Goal: Transaction & Acquisition: Purchase product/service

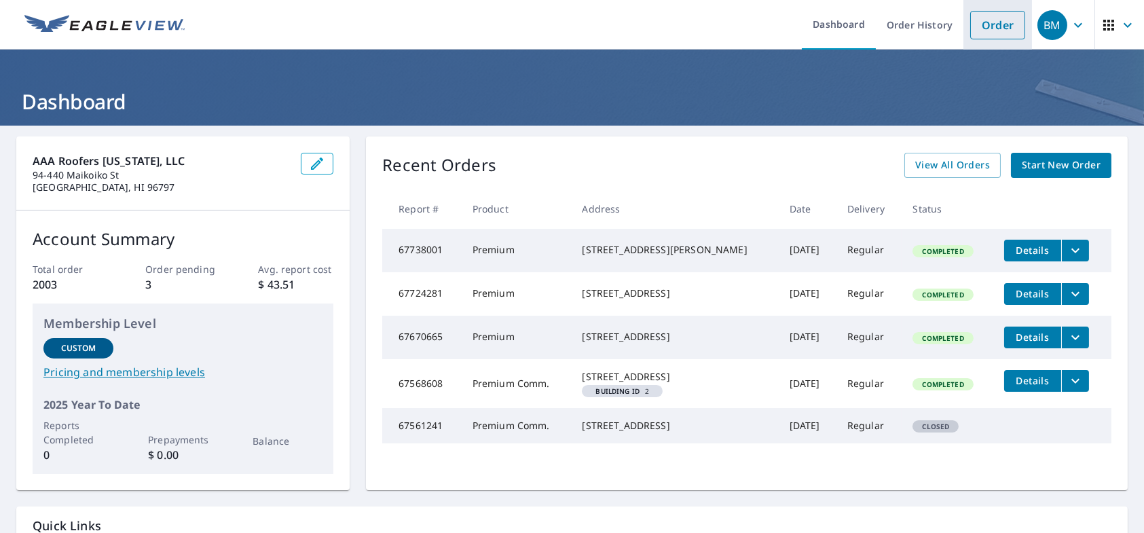
click at [987, 21] on link "Order" at bounding box center [997, 25] width 55 height 29
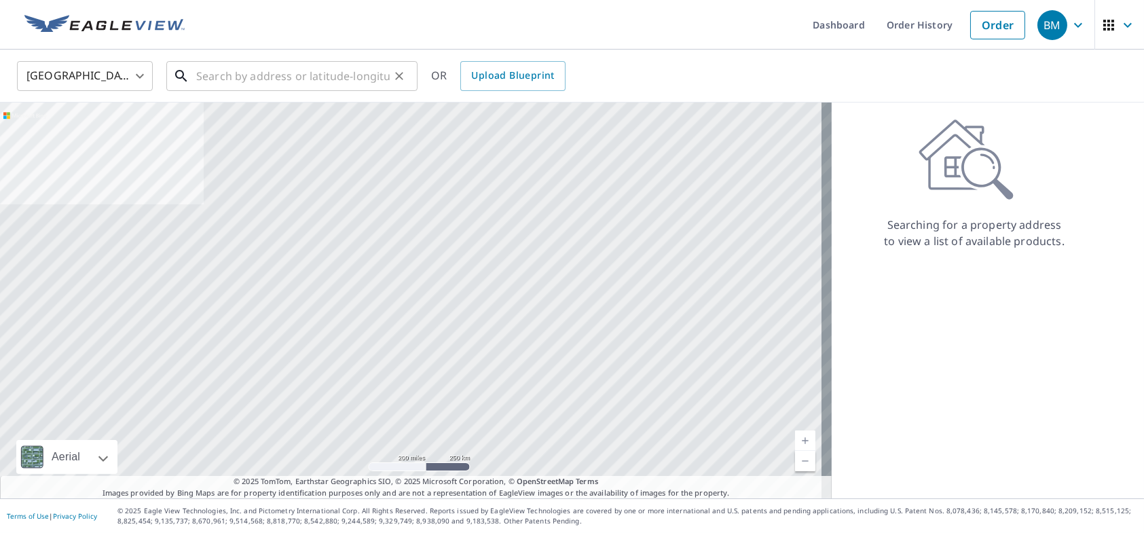
click at [291, 77] on input "text" at bounding box center [293, 76] width 194 height 38
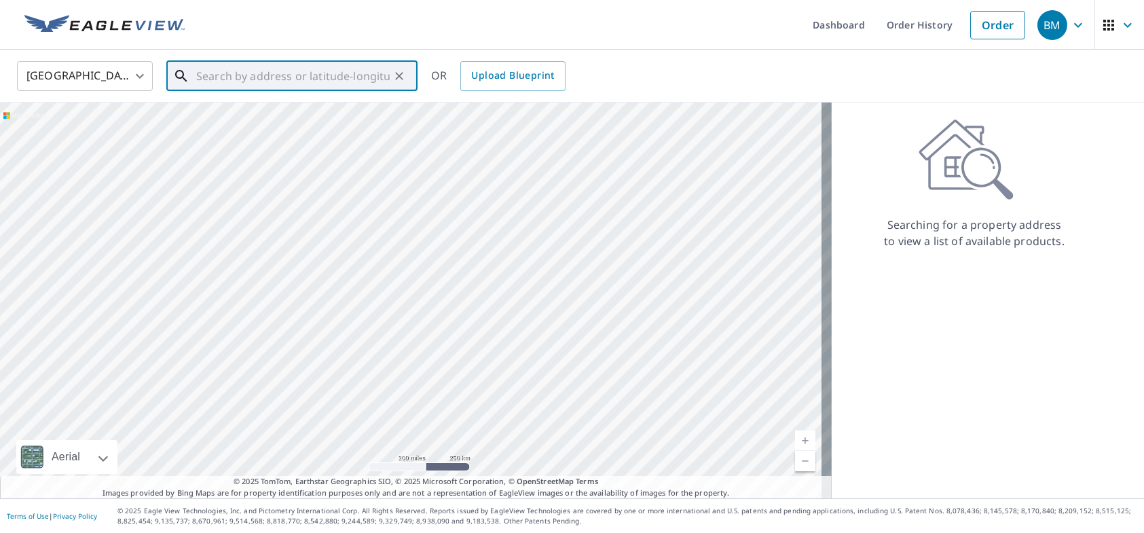
paste input "[STREET_ADDRESS]"
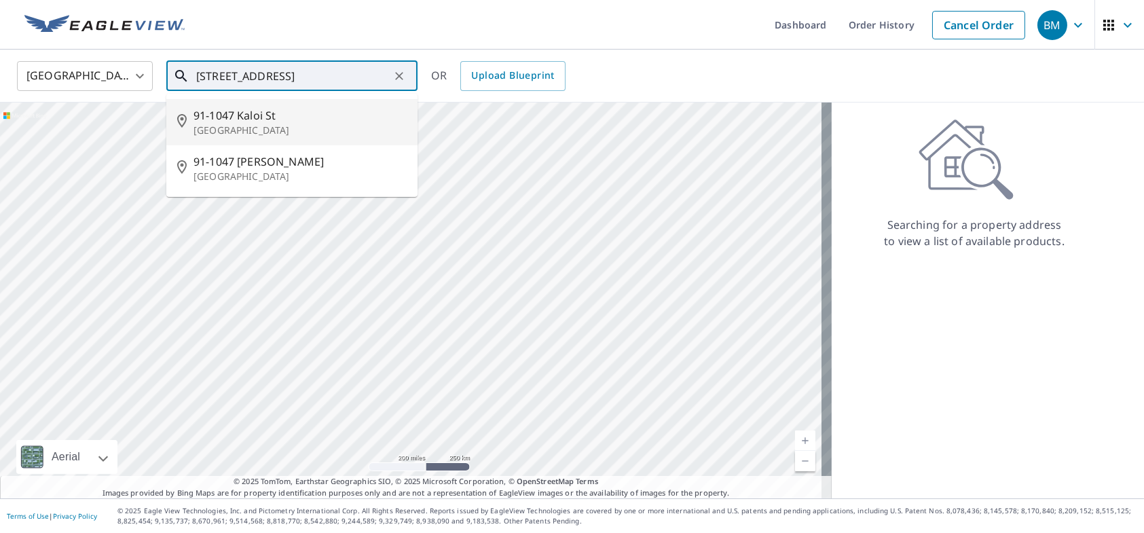
click at [270, 122] on span "91-1047 Kaloi St" at bounding box center [300, 115] width 213 height 16
type input "[STREET_ADDRESS]"
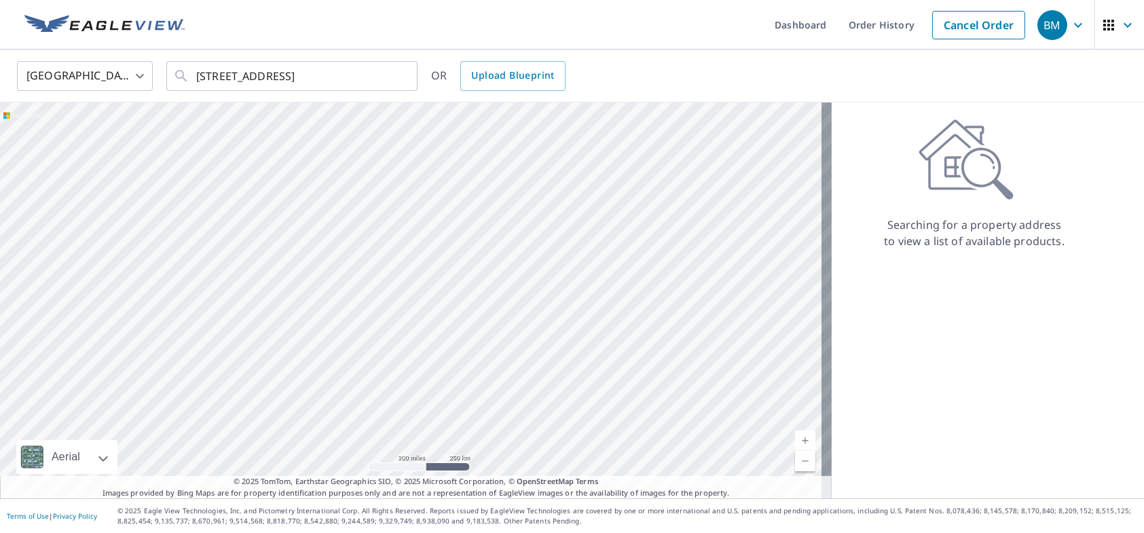
scroll to position [0, 0]
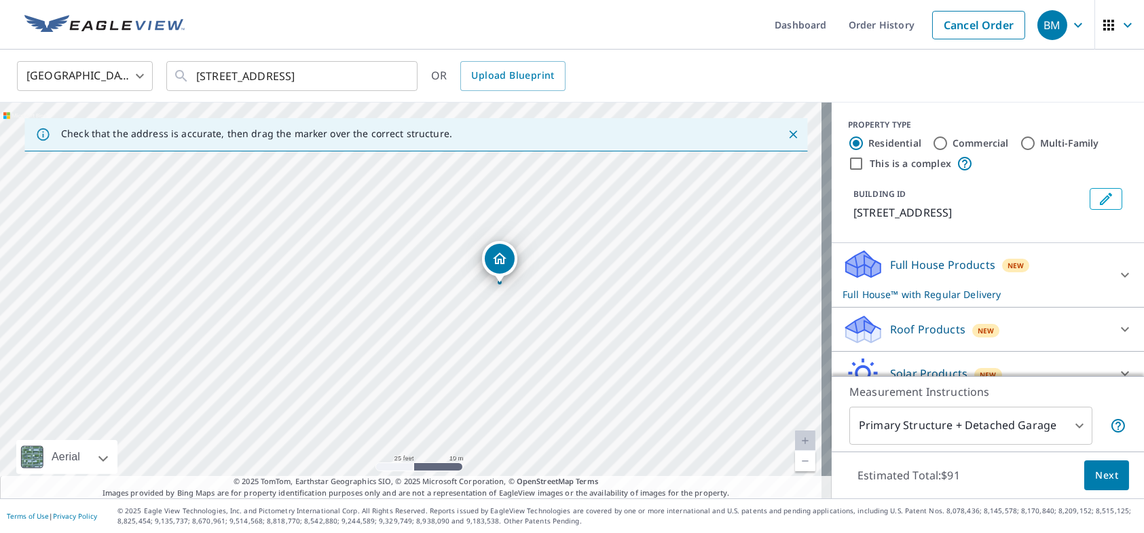
drag, startPoint x: 407, startPoint y: 275, endPoint x: 496, endPoint y: 260, distance: 90.2
drag, startPoint x: 325, startPoint y: 349, endPoint x: 388, endPoint y: 278, distance: 95.2
click at [388, 278] on div "[STREET_ADDRESS]" at bounding box center [416, 301] width 832 height 396
drag, startPoint x: 369, startPoint y: 255, endPoint x: 361, endPoint y: 327, distance: 73.2
click at [361, 327] on div "[STREET_ADDRESS]" at bounding box center [416, 301] width 832 height 396
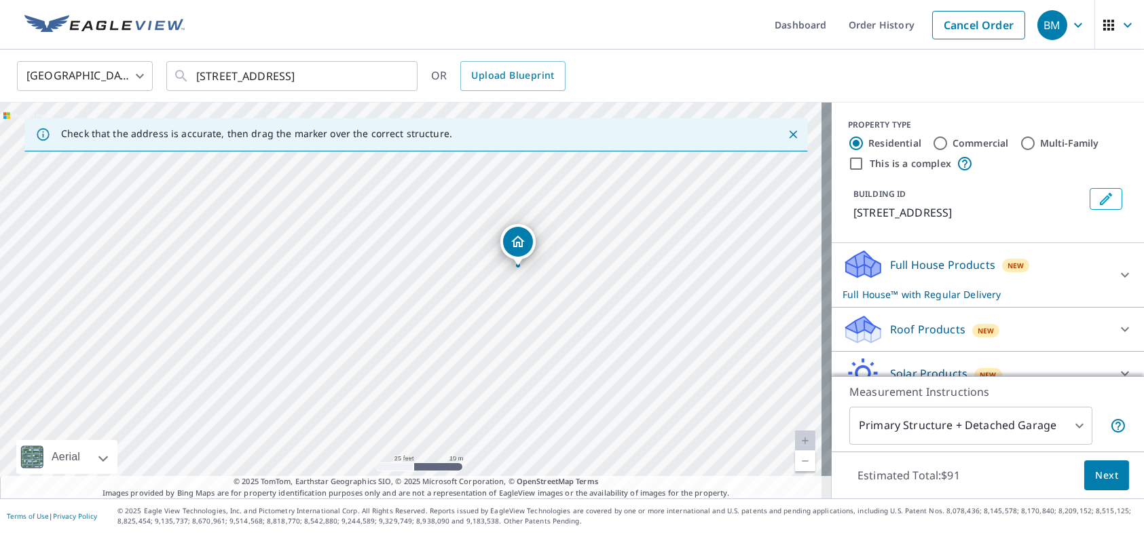
drag, startPoint x: 458, startPoint y: 292, endPoint x: 431, endPoint y: 308, distance: 31.1
click at [431, 308] on div "[STREET_ADDRESS]" at bounding box center [416, 301] width 832 height 396
click at [407, 287] on div "[STREET_ADDRESS]" at bounding box center [416, 301] width 832 height 396
click at [406, 75] on button "Clear" at bounding box center [399, 76] width 19 height 19
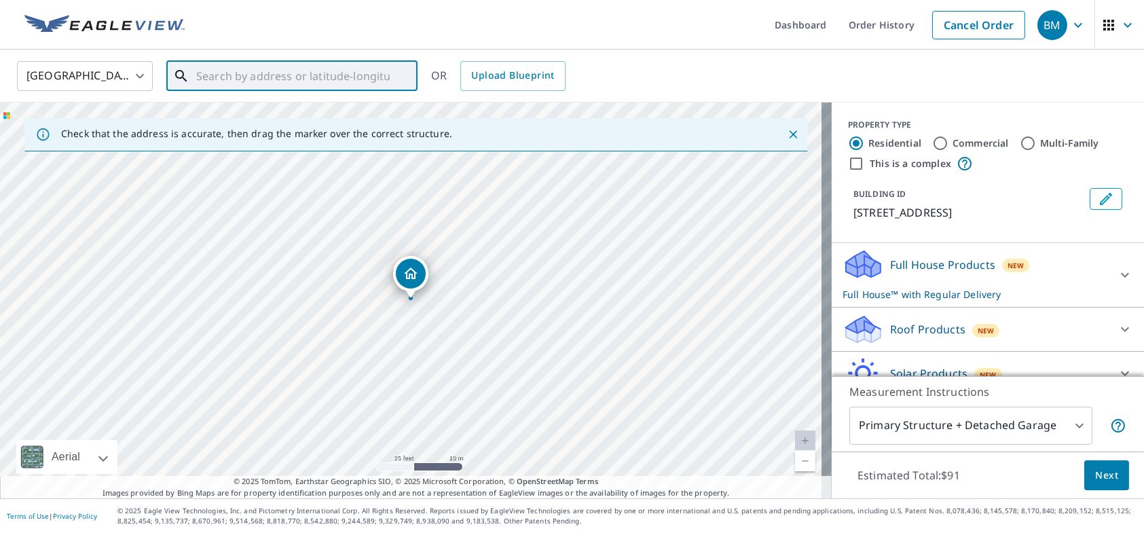
click at [375, 77] on input "text" at bounding box center [293, 76] width 194 height 38
paste input "[STREET_ADDRESS]"
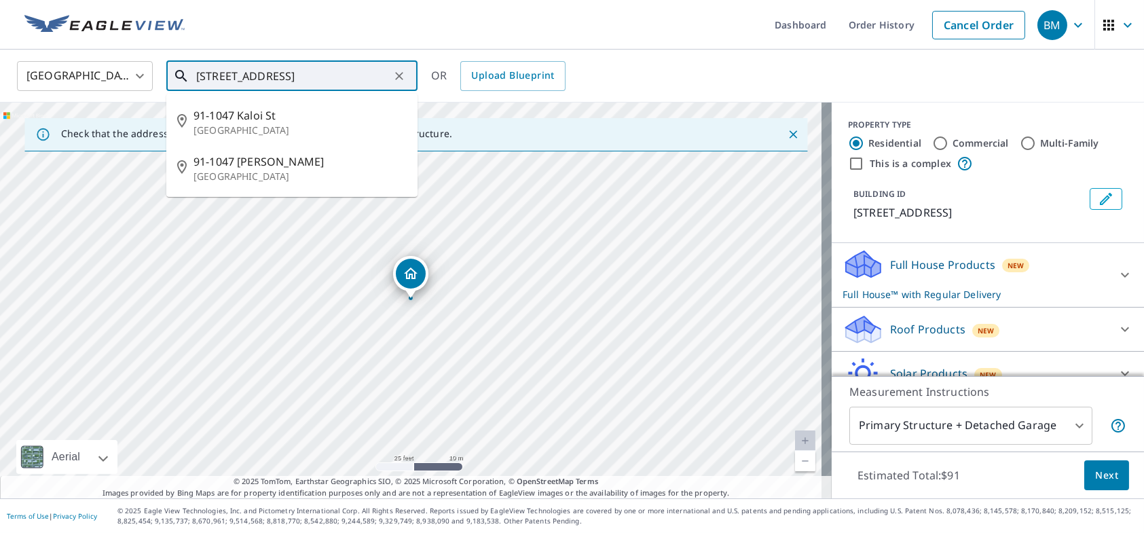
scroll to position [0, 3]
click at [244, 124] on p "[GEOGRAPHIC_DATA]" at bounding box center [300, 131] width 213 height 14
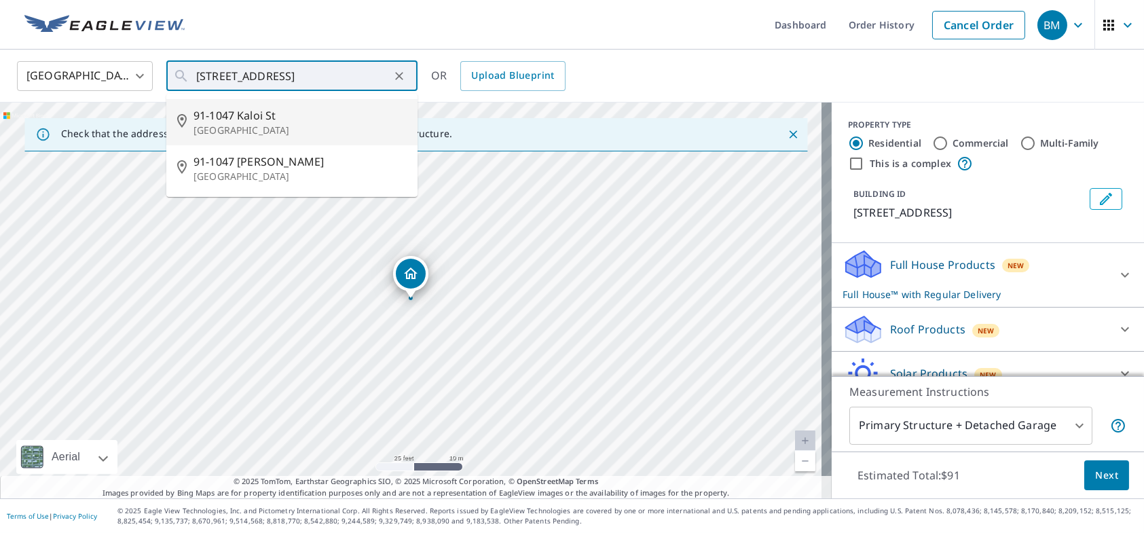
scroll to position [0, 0]
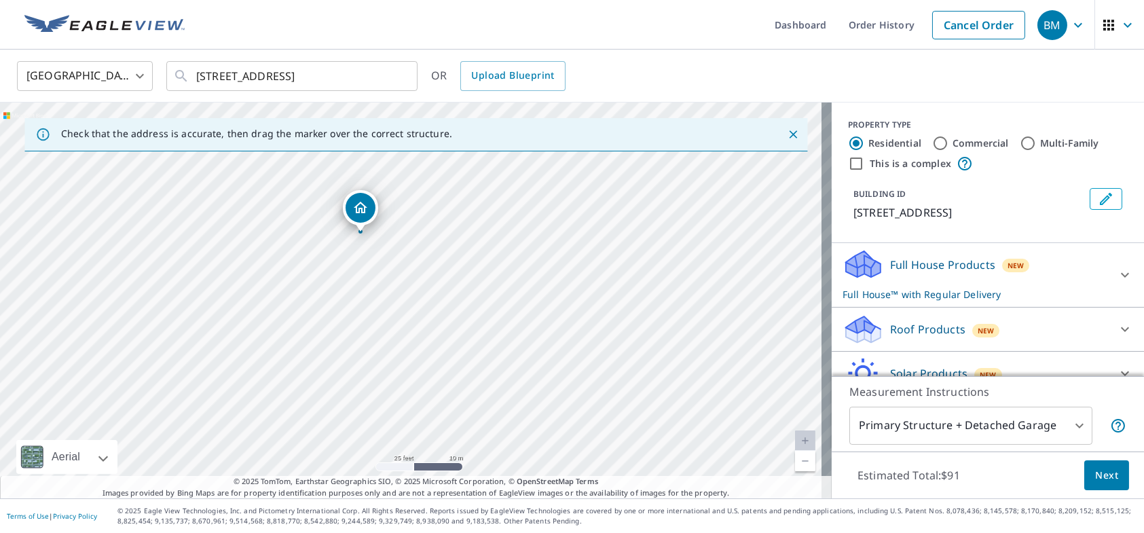
drag, startPoint x: 408, startPoint y: 265, endPoint x: 358, endPoint y: 200, distance: 82.8
drag, startPoint x: 441, startPoint y: 386, endPoint x: 425, endPoint y: 349, distance: 39.9
click at [425, 349] on div "[STREET_ADDRESS]" at bounding box center [416, 301] width 832 height 396
drag, startPoint x: 380, startPoint y: 359, endPoint x: 407, endPoint y: 291, distance: 73.1
click at [407, 291] on div "[STREET_ADDRESS]" at bounding box center [416, 301] width 832 height 396
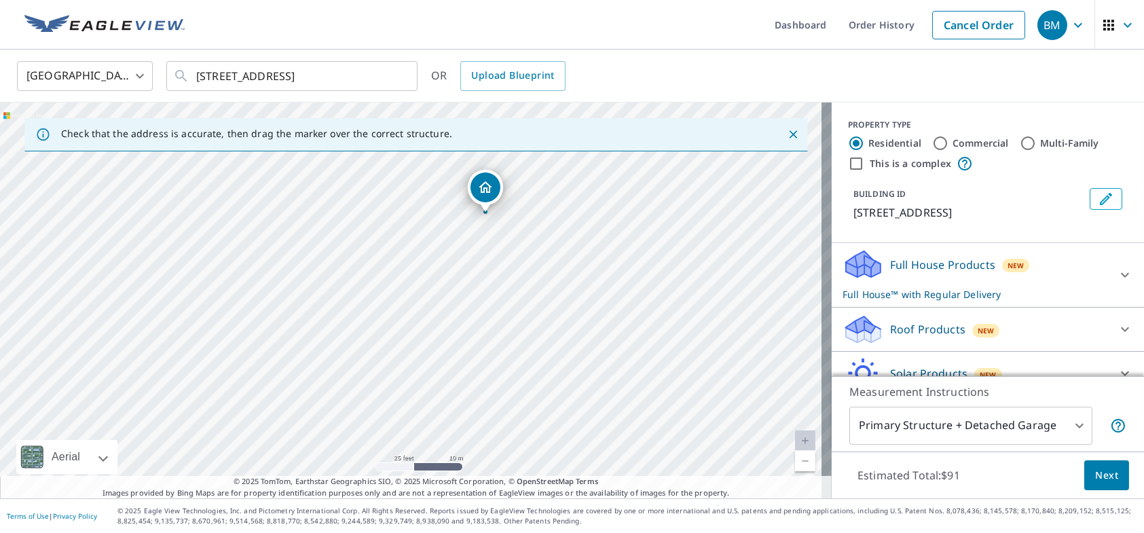
drag, startPoint x: 596, startPoint y: 196, endPoint x: 659, endPoint y: 214, distance: 65.8
click at [659, 214] on div "[STREET_ADDRESS]" at bounding box center [416, 301] width 832 height 396
drag, startPoint x: 397, startPoint y: 339, endPoint x: 530, endPoint y: 244, distance: 163.5
click at [530, 244] on div "[STREET_ADDRESS]" at bounding box center [416, 301] width 832 height 396
drag, startPoint x: 442, startPoint y: 310, endPoint x: 314, endPoint y: 243, distance: 144.0
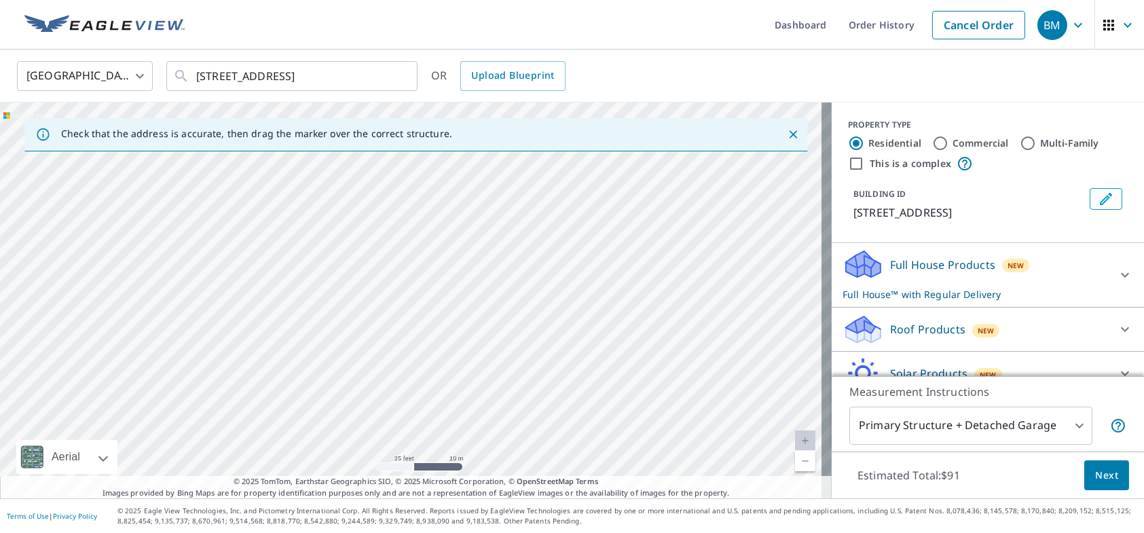
click at [314, 243] on div "[STREET_ADDRESS]" at bounding box center [416, 301] width 832 height 396
drag, startPoint x: 400, startPoint y: 211, endPoint x: 414, endPoint y: 378, distance: 167.6
click at [414, 378] on div "[STREET_ADDRESS]" at bounding box center [416, 301] width 832 height 396
click at [278, 73] on input "[STREET_ADDRESS]" at bounding box center [293, 76] width 194 height 38
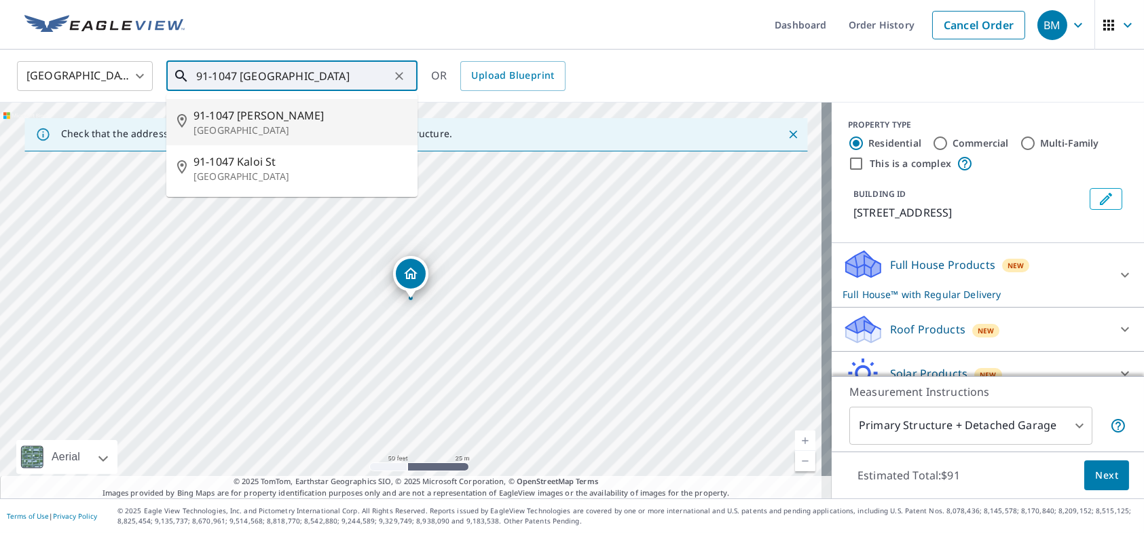
click at [242, 124] on p "[GEOGRAPHIC_DATA]" at bounding box center [300, 131] width 213 height 14
type input "91-1047 [PERSON_NAME][GEOGRAPHIC_DATA]"
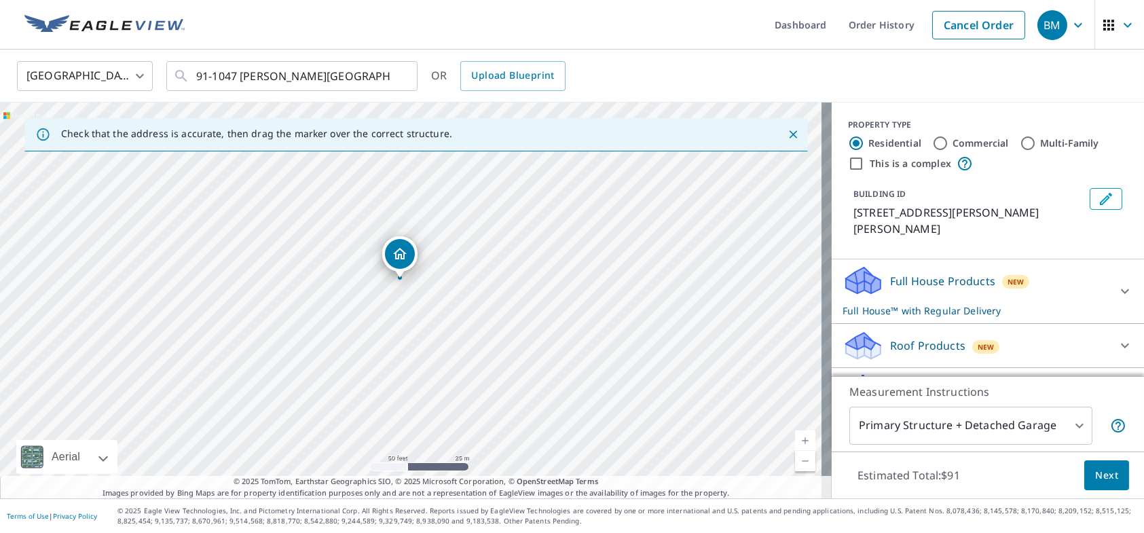
drag, startPoint x: 411, startPoint y: 280, endPoint x: 400, endPoint y: 260, distance: 23.4
drag, startPoint x: 405, startPoint y: 250, endPoint x: 407, endPoint y: 314, distance: 64.6
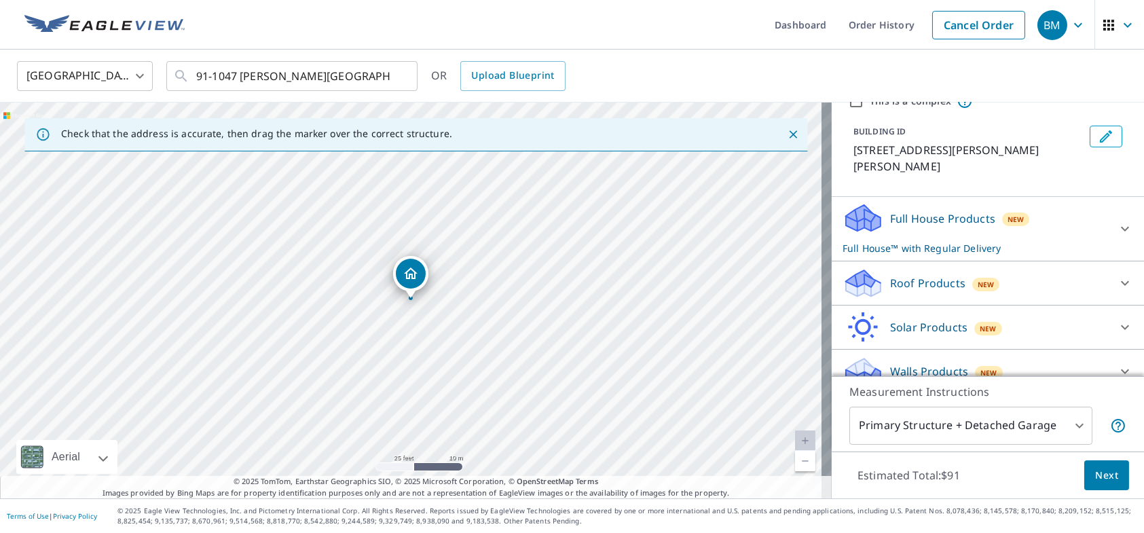
click at [917, 275] on p "Roof Products" at bounding box center [927, 283] width 75 height 16
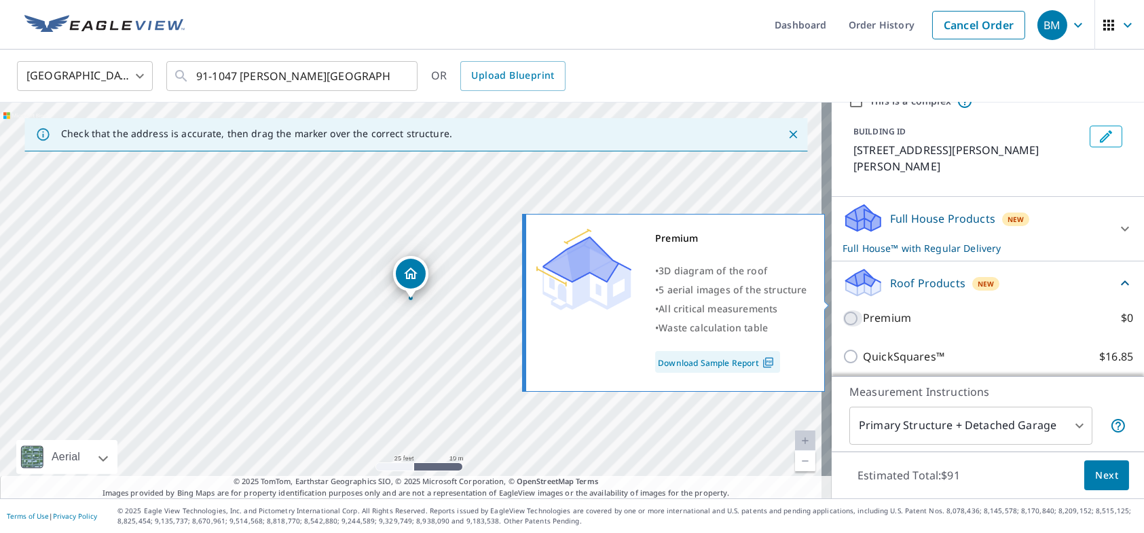
click at [844, 310] on input "Premium $0" at bounding box center [853, 318] width 20 height 16
checkbox input "true"
checkbox input "false"
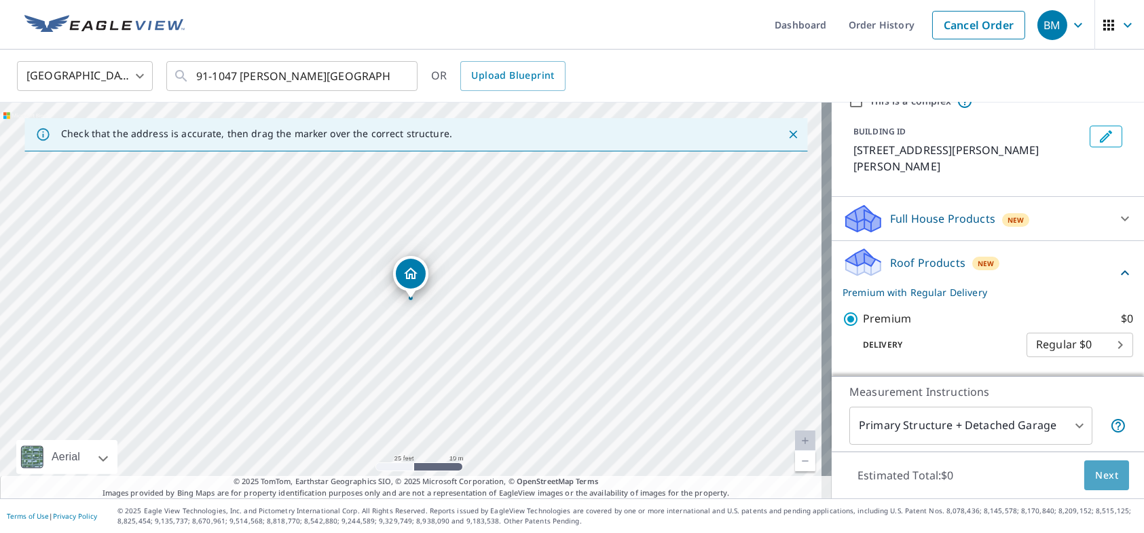
click at [1095, 470] on span "Next" at bounding box center [1106, 475] width 23 height 17
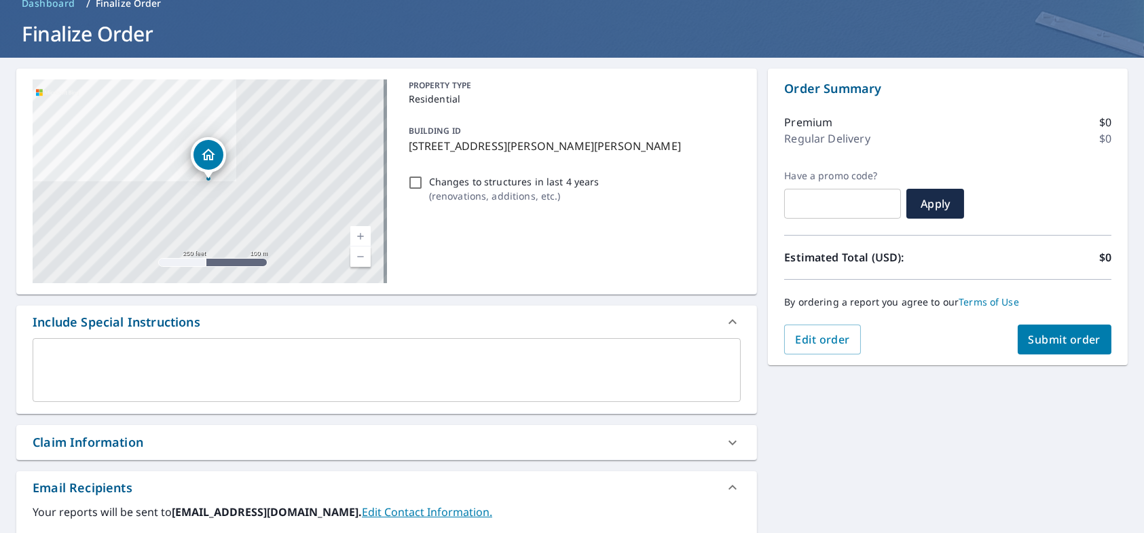
scroll to position [136, 0]
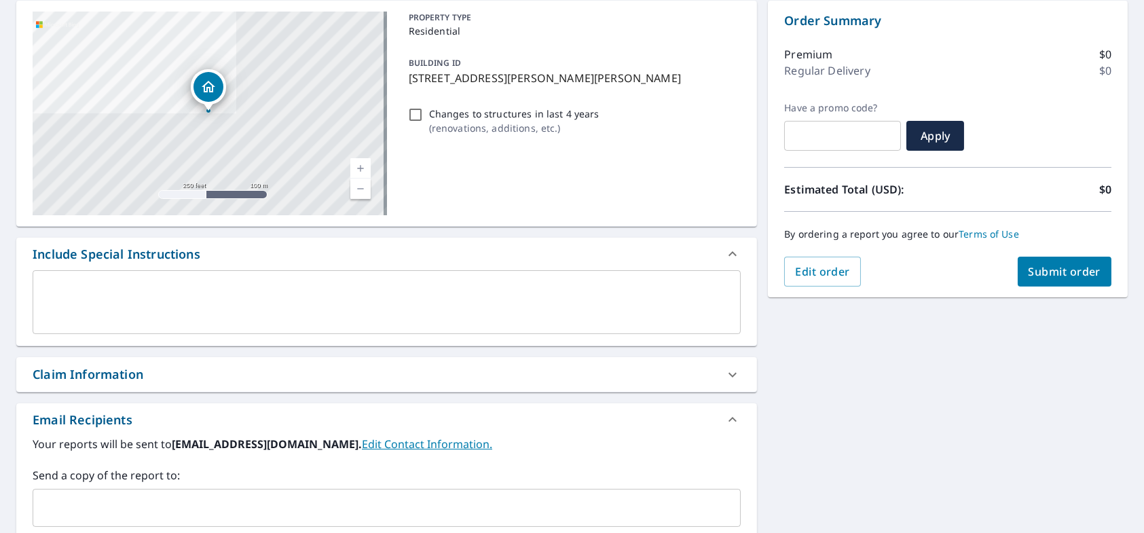
click at [139, 380] on div "Claim Information" at bounding box center [88, 374] width 111 height 18
checkbox input "true"
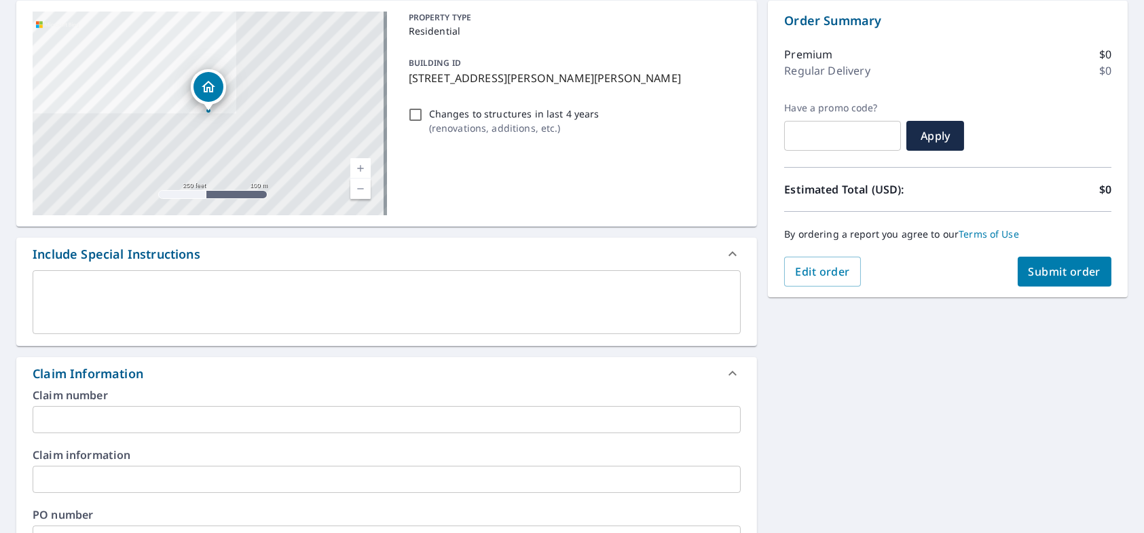
click at [141, 421] on input "text" at bounding box center [387, 419] width 708 height 27
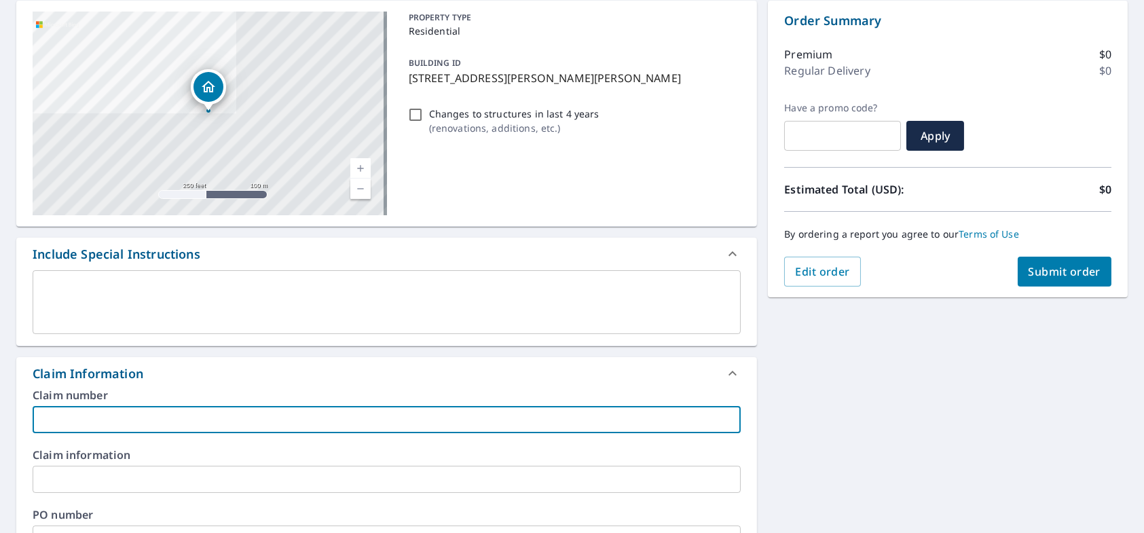
paste input "[PERSON_NAME] [PHONE_NUMBER]"
type input "[PERSON_NAME] [PHONE_NUMBER]"
checkbox input "true"
type input "[PERSON_NAME] [PHONE_NUMBER]"
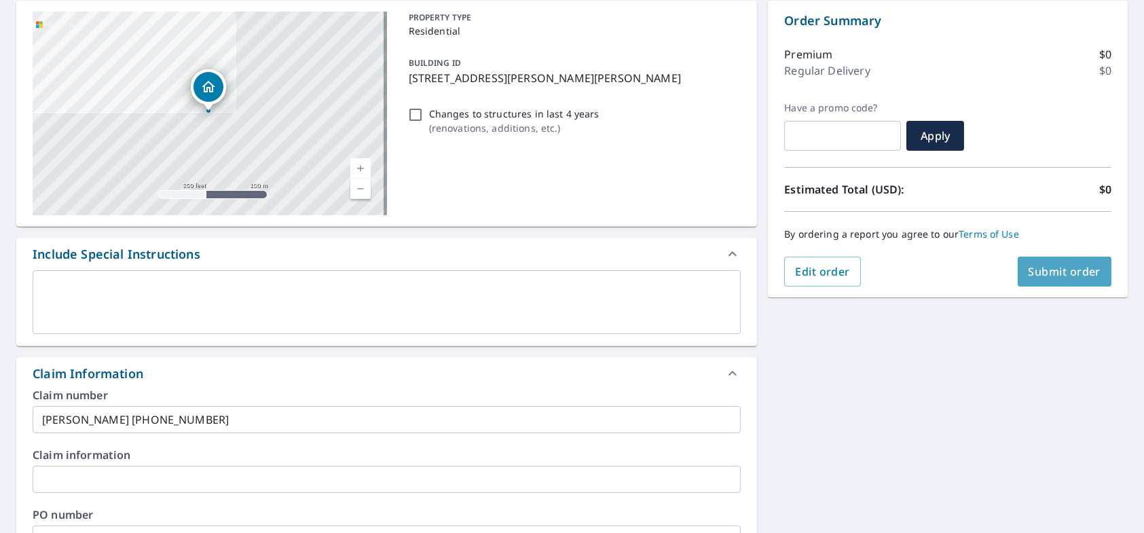
click at [1052, 265] on span "Submit order" at bounding box center [1065, 271] width 73 height 15
checkbox input "true"
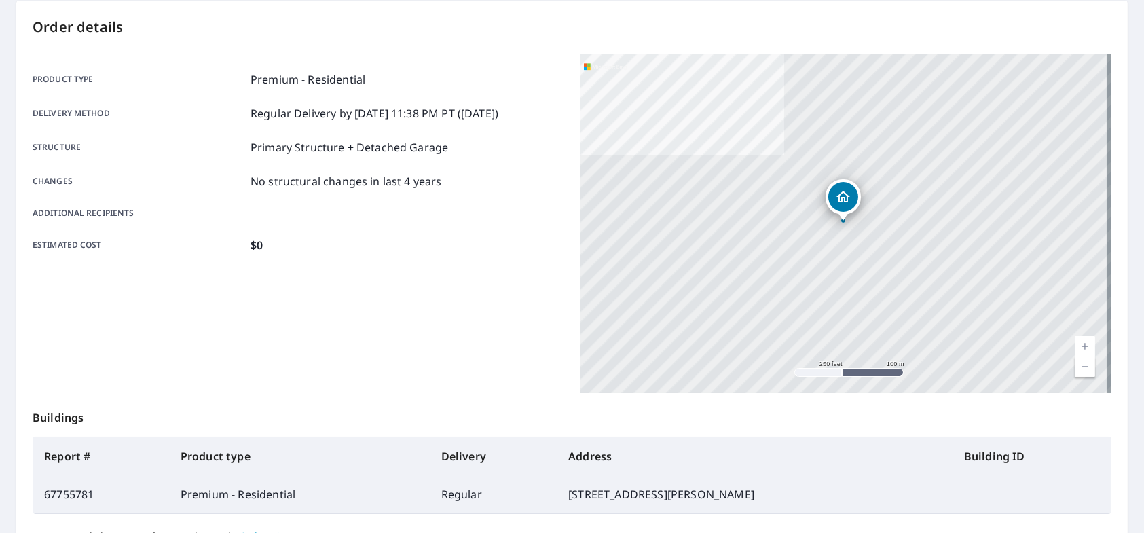
scroll to position [265, 0]
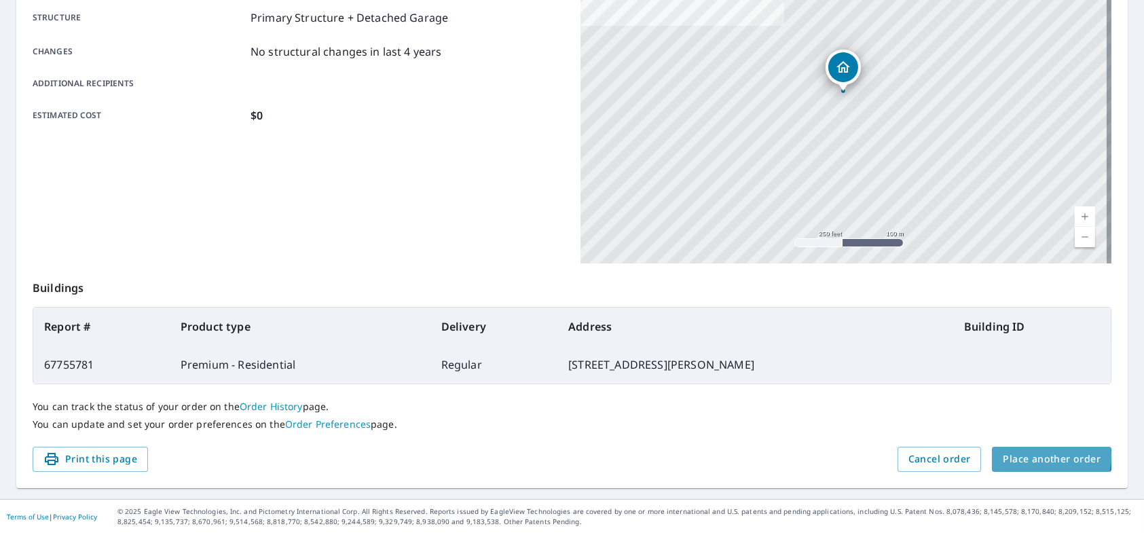
click at [1035, 456] on span "Place another order" at bounding box center [1052, 459] width 98 height 17
